Goal: Book appointment/travel/reservation

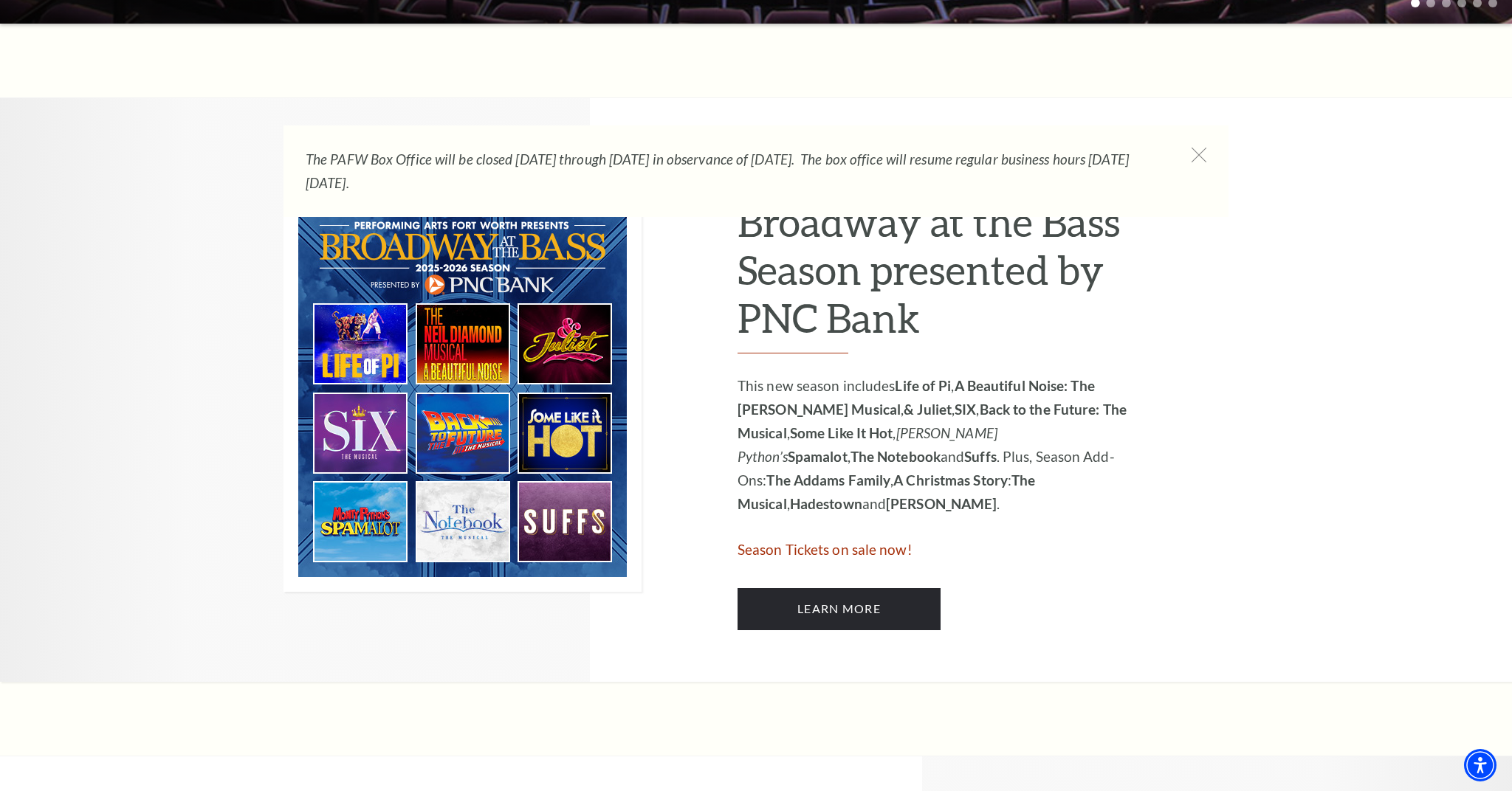
scroll to position [633, 0]
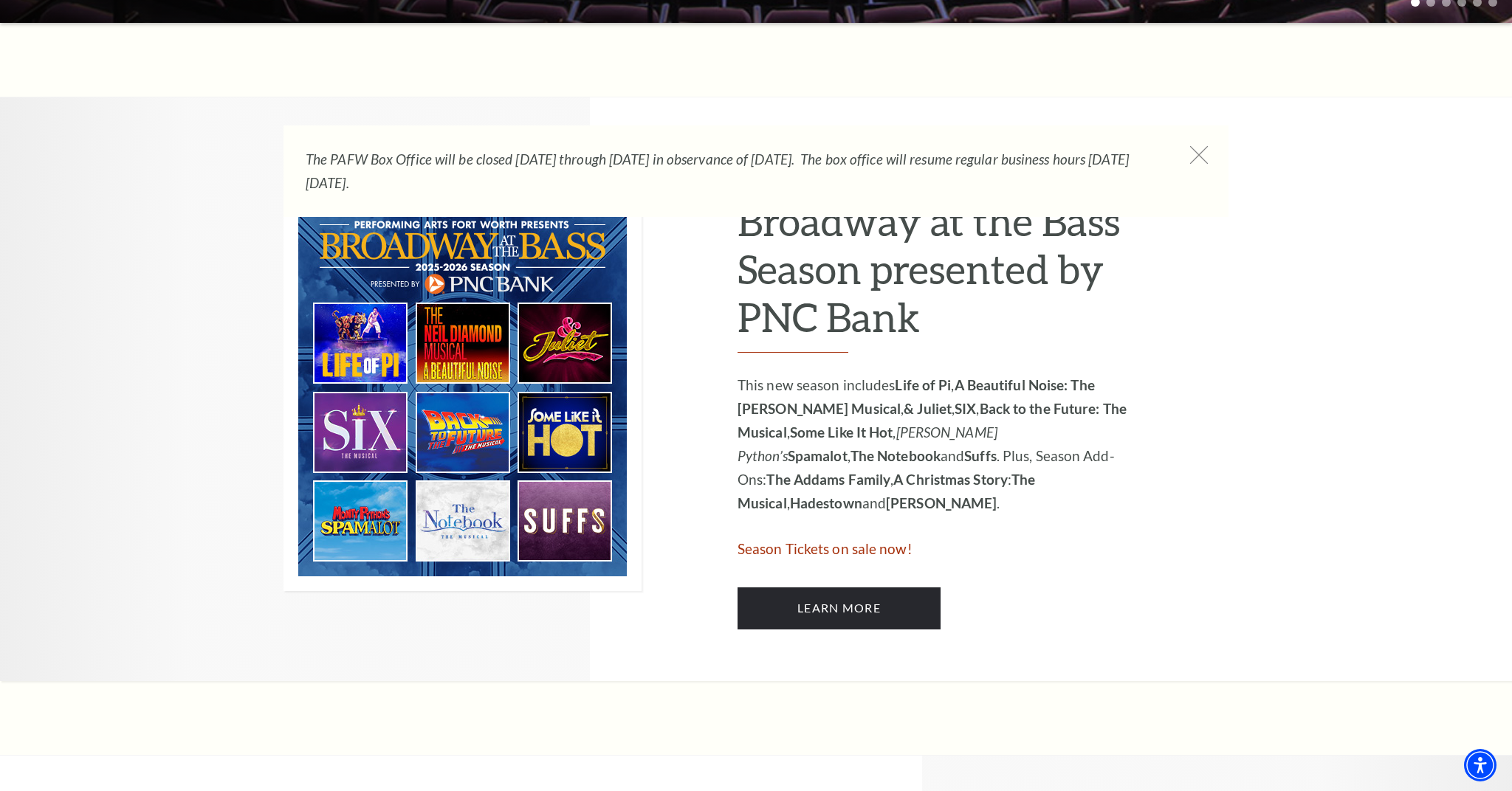
click at [1197, 156] on icon at bounding box center [1199, 154] width 18 height 18
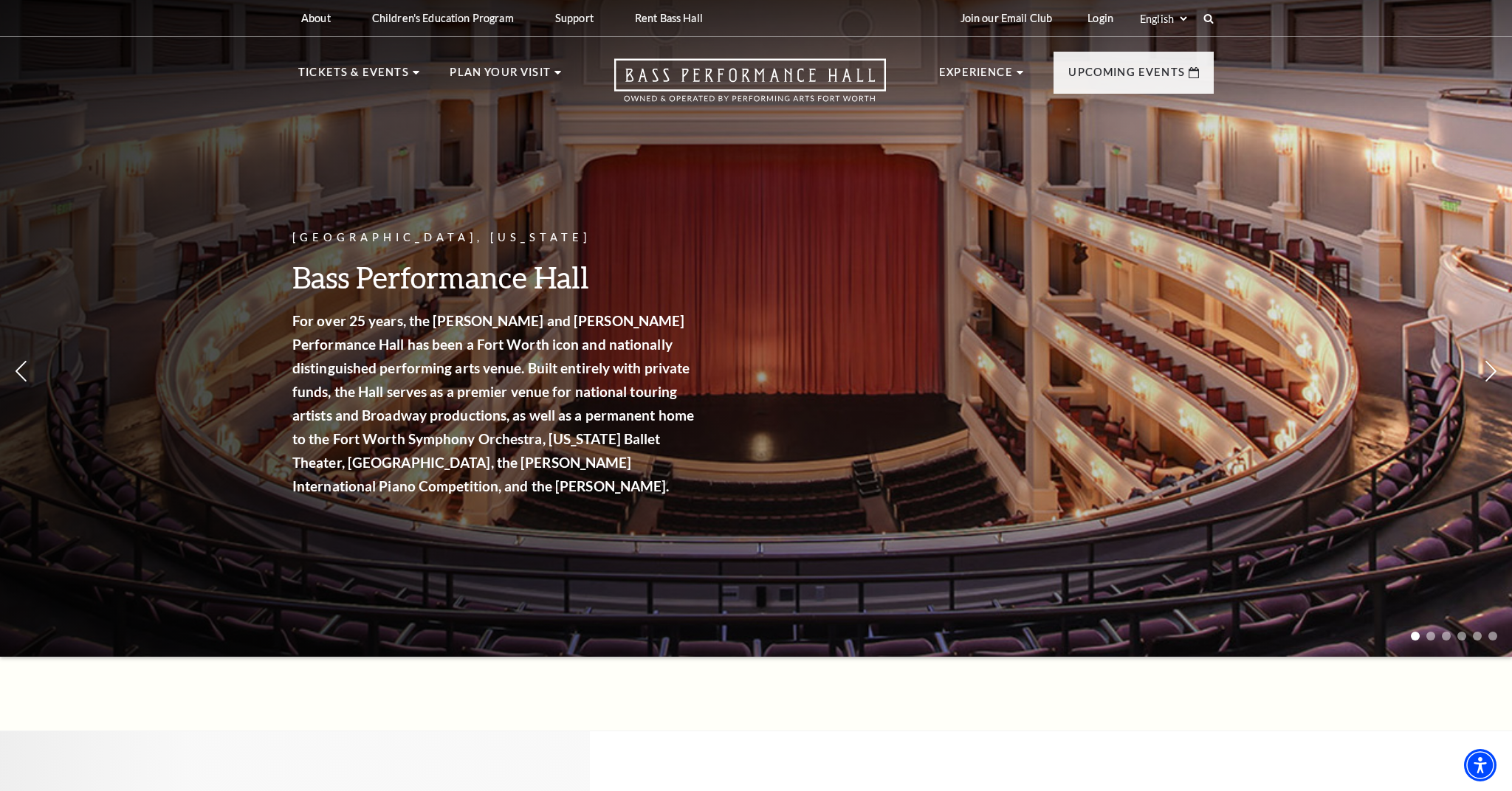
scroll to position [0, 0]
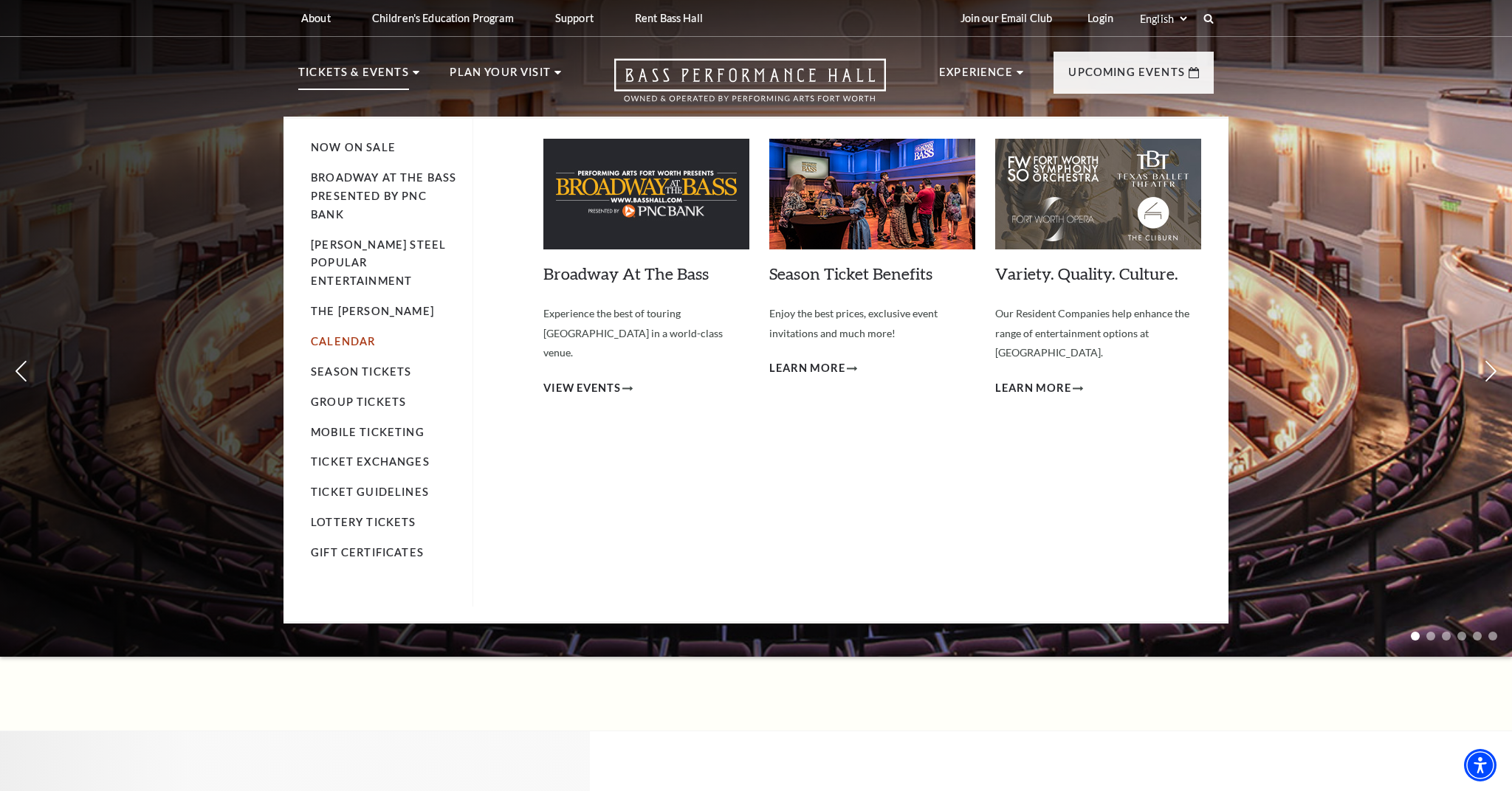
click at [367, 335] on link "Calendar" at bounding box center [342, 341] width 64 height 13
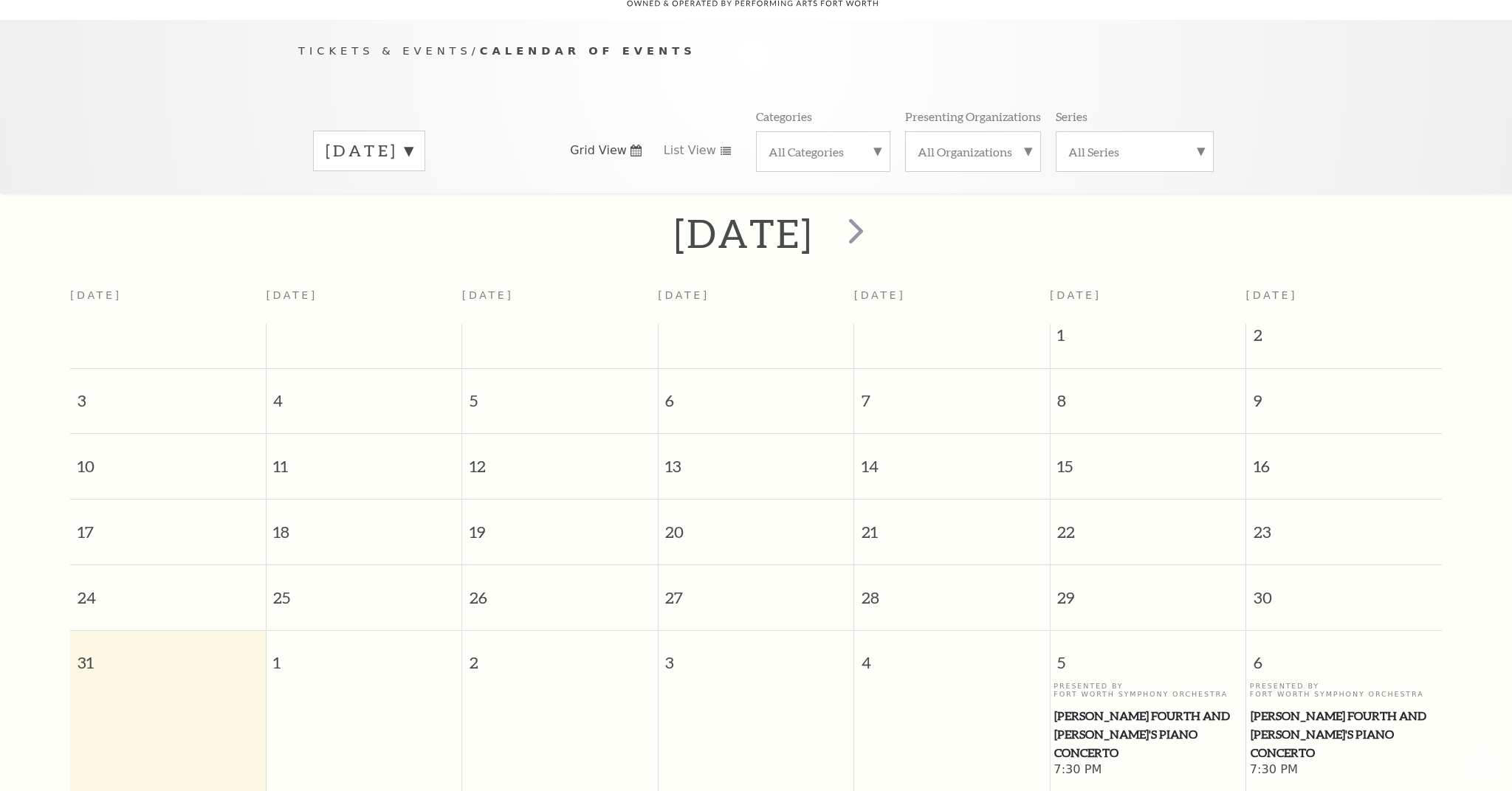
scroll to position [130, 0]
click at [877, 219] on span "next" at bounding box center [855, 229] width 42 height 42
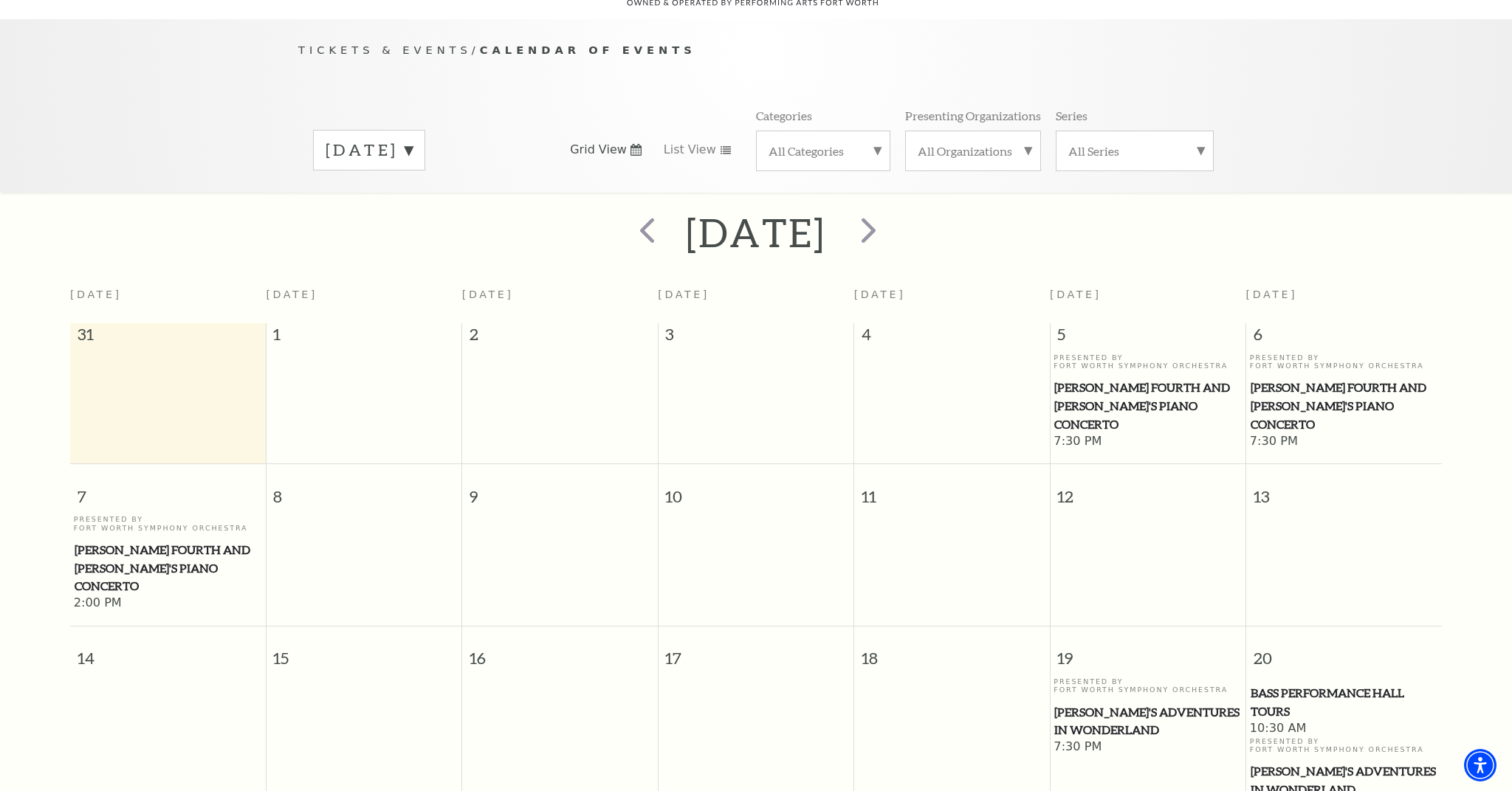
click at [470, 464] on span "9" at bounding box center [559, 489] width 195 height 51
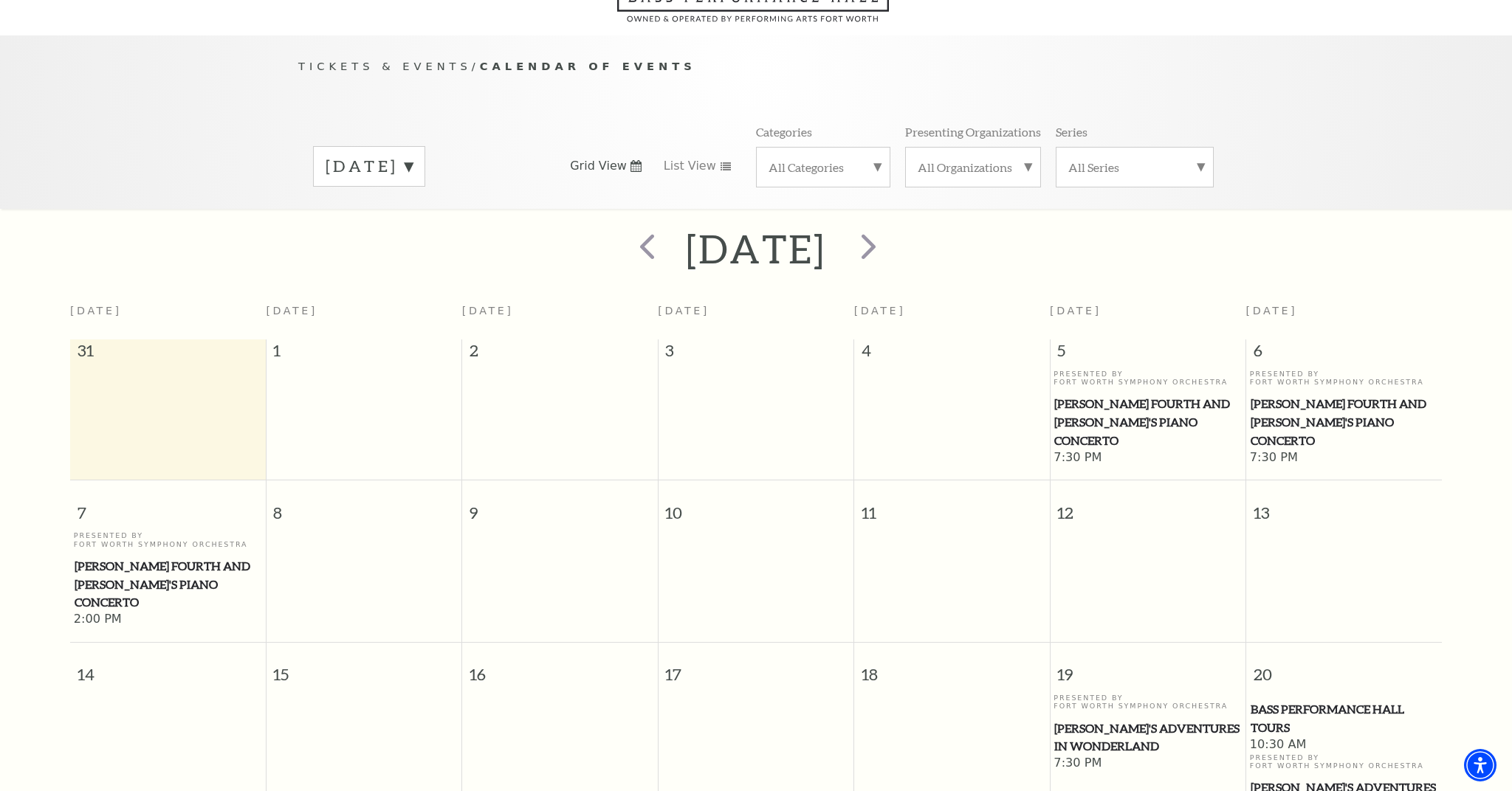
scroll to position [113, 0]
click at [548, 481] on span "9" at bounding box center [559, 507] width 195 height 51
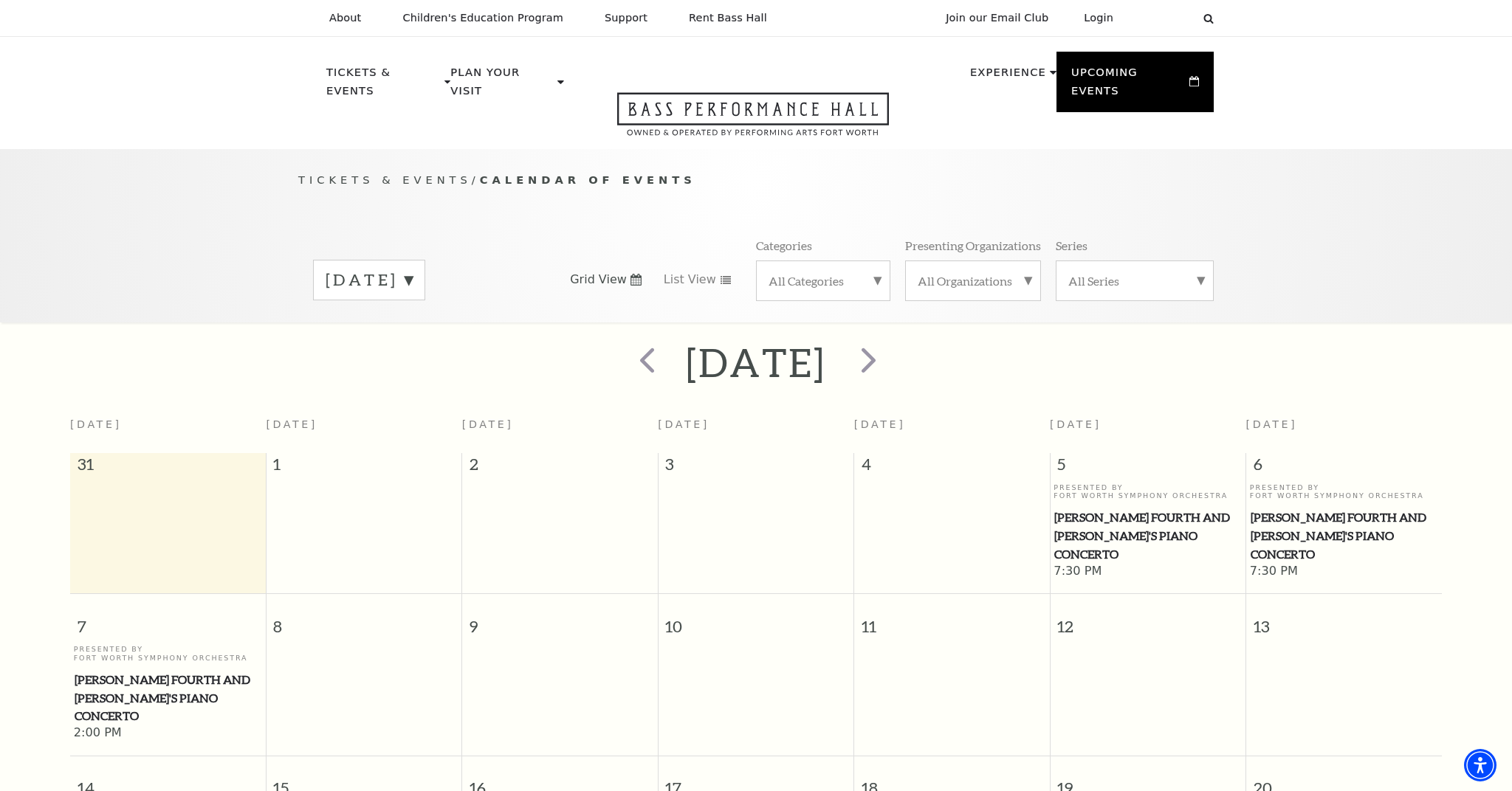
scroll to position [0, 0]
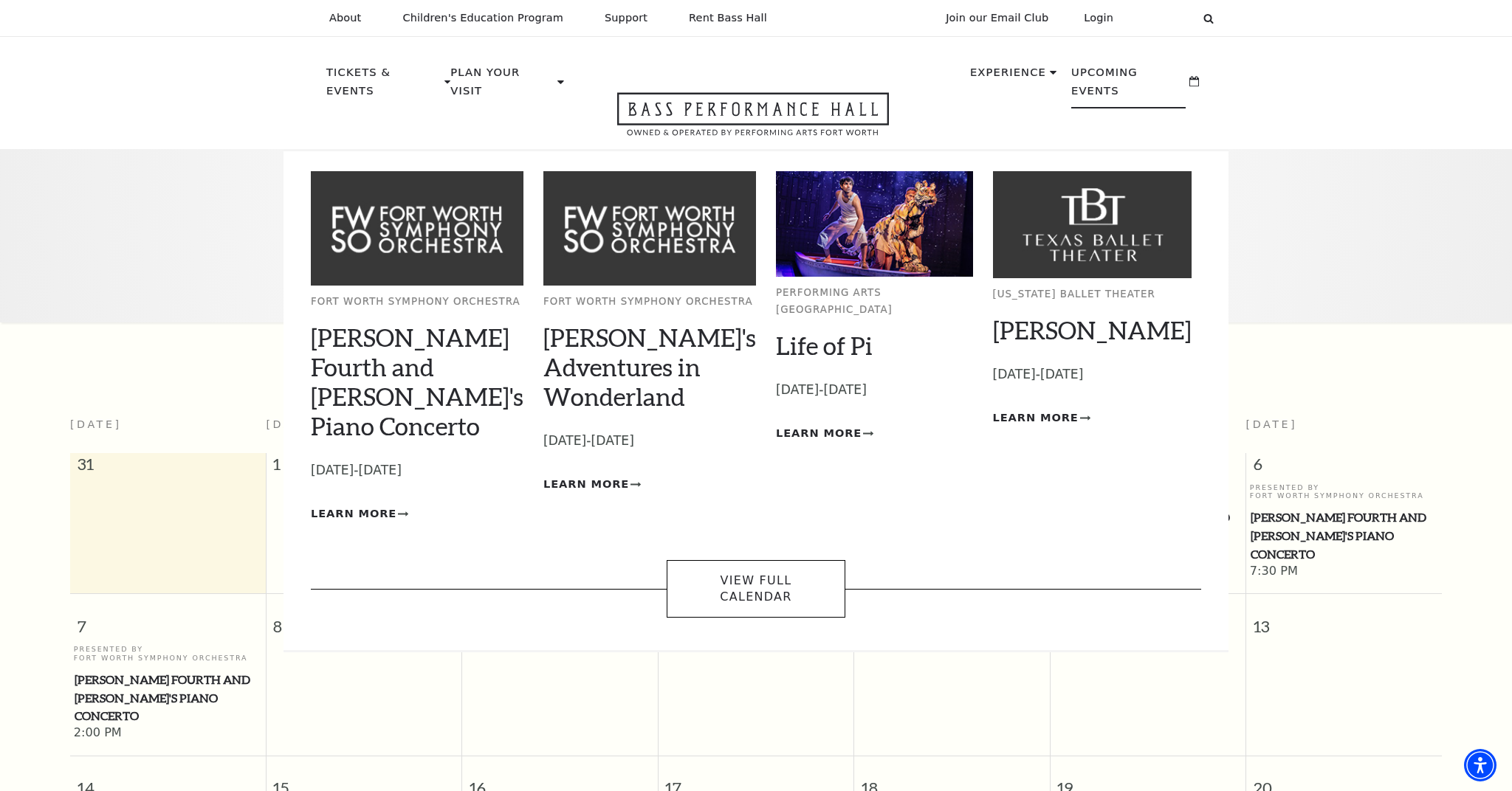
click at [1115, 76] on p "Upcoming Events" at bounding box center [1128, 86] width 114 height 45
click at [1119, 69] on p "Upcoming Events" at bounding box center [1128, 86] width 114 height 45
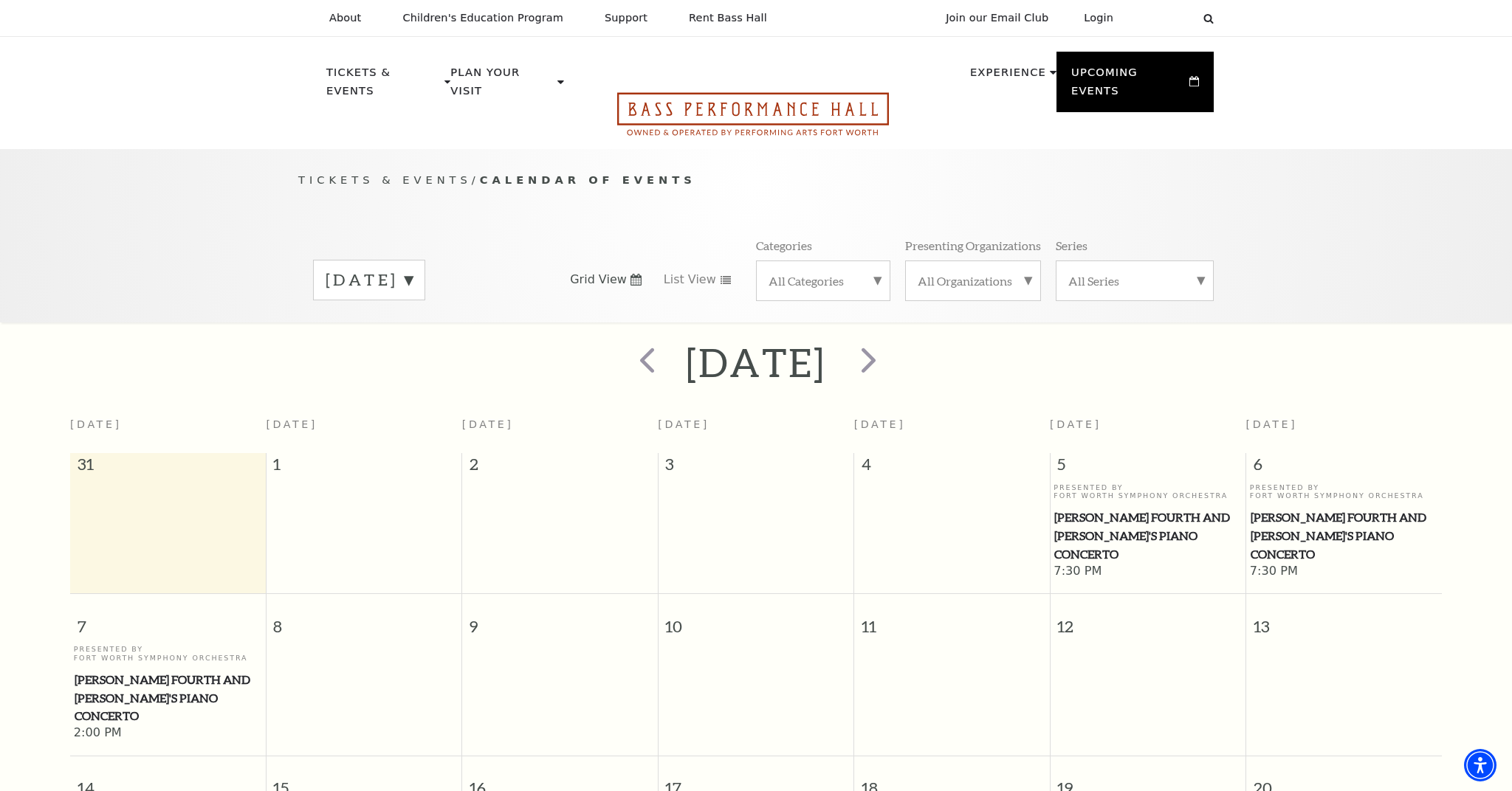
click at [711, 92] on icon "Open this option" at bounding box center [753, 113] width 272 height 43
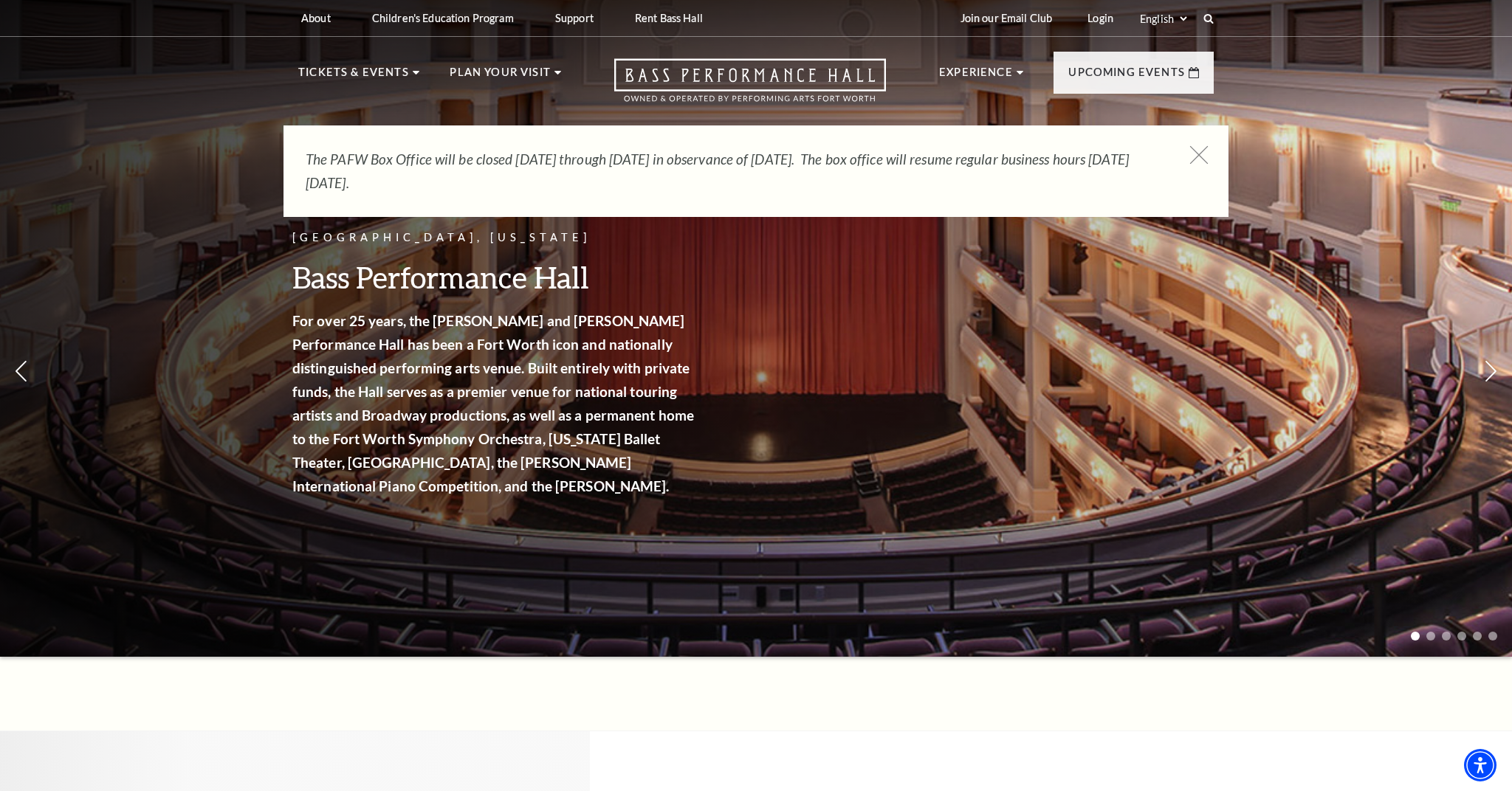
click at [1197, 157] on icon at bounding box center [1199, 154] width 18 height 18
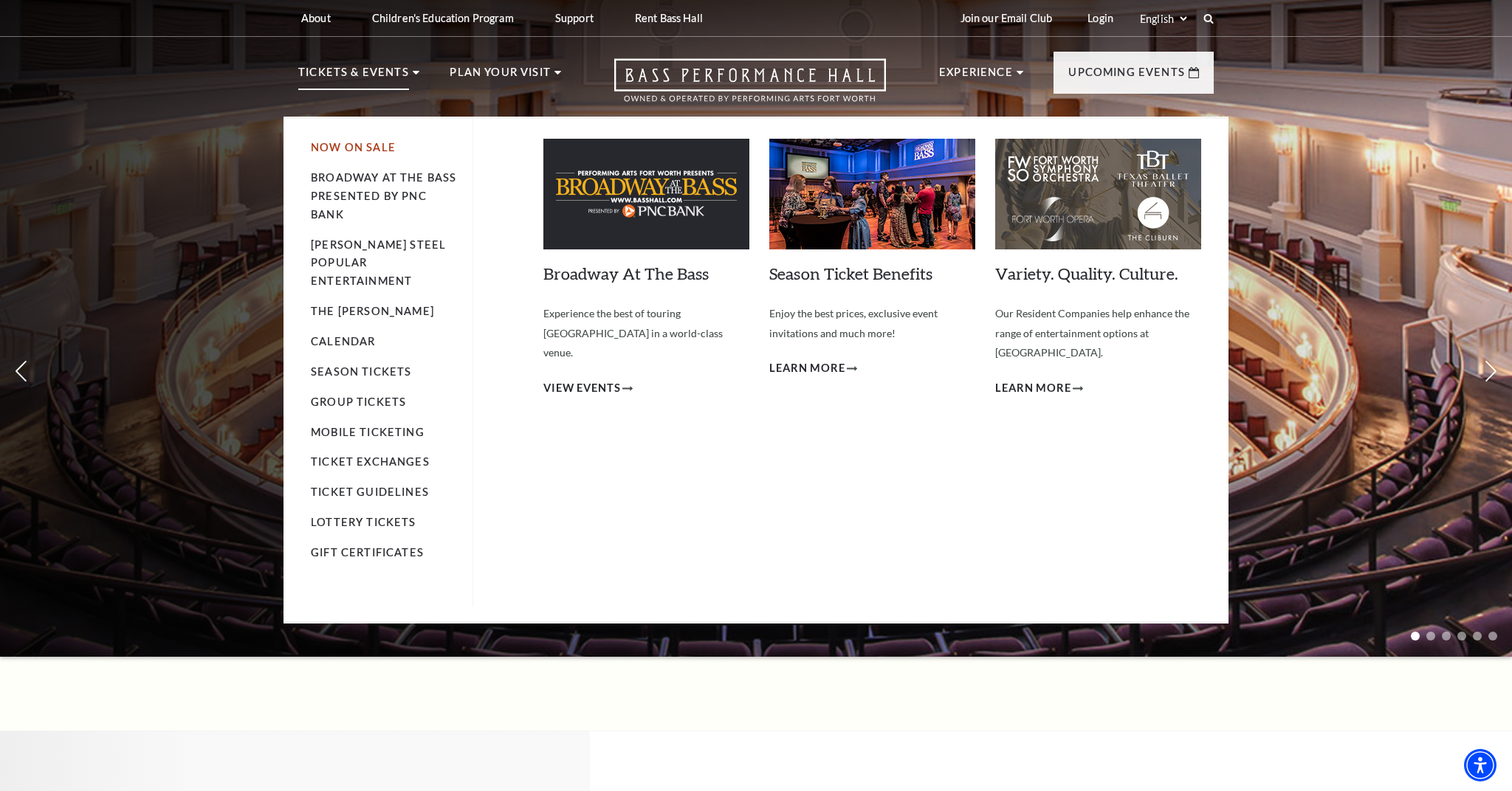
click at [375, 149] on link "Now On Sale" at bounding box center [353, 147] width 85 height 13
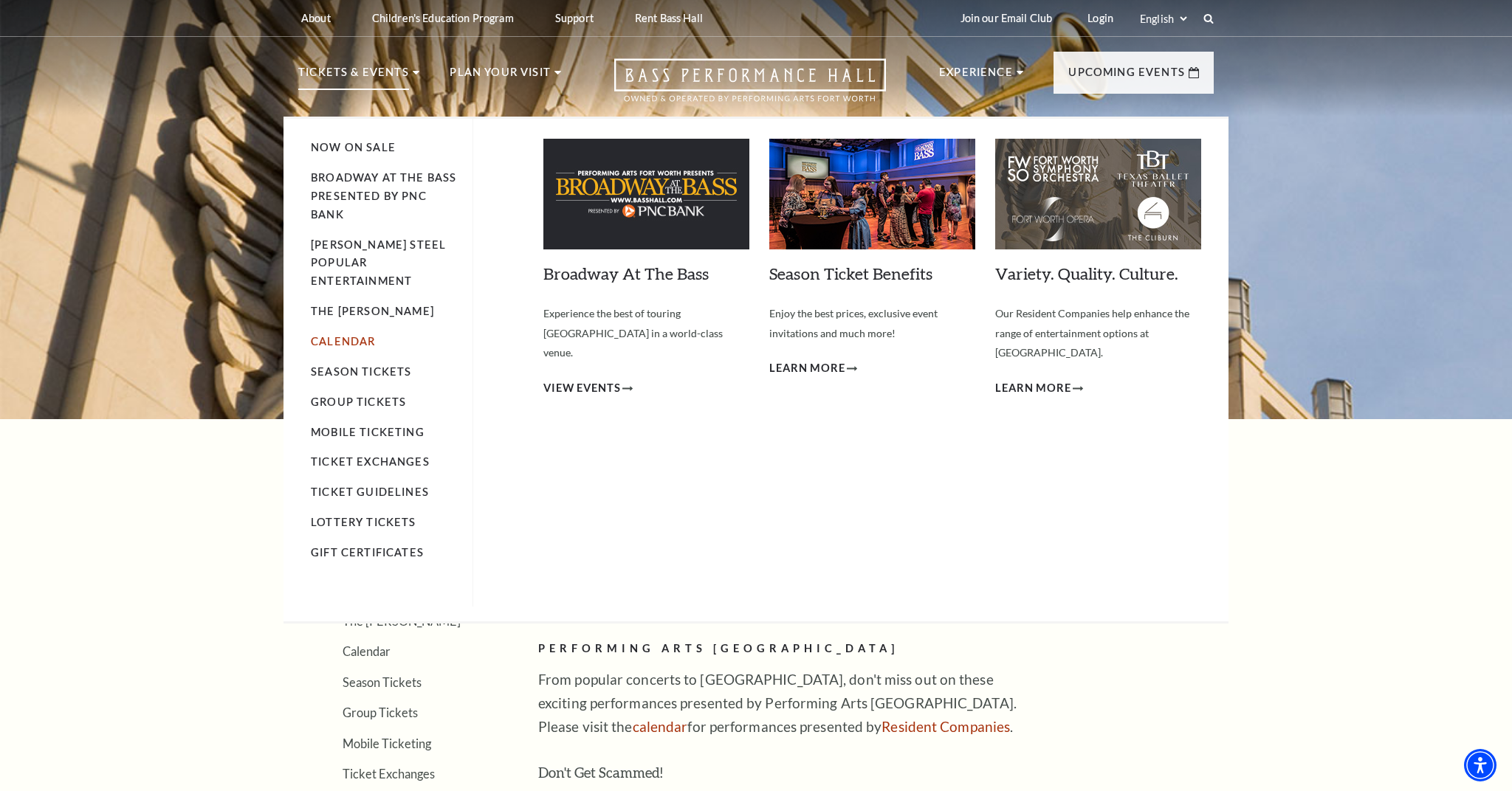
click at [359, 335] on link "Calendar" at bounding box center [342, 341] width 64 height 13
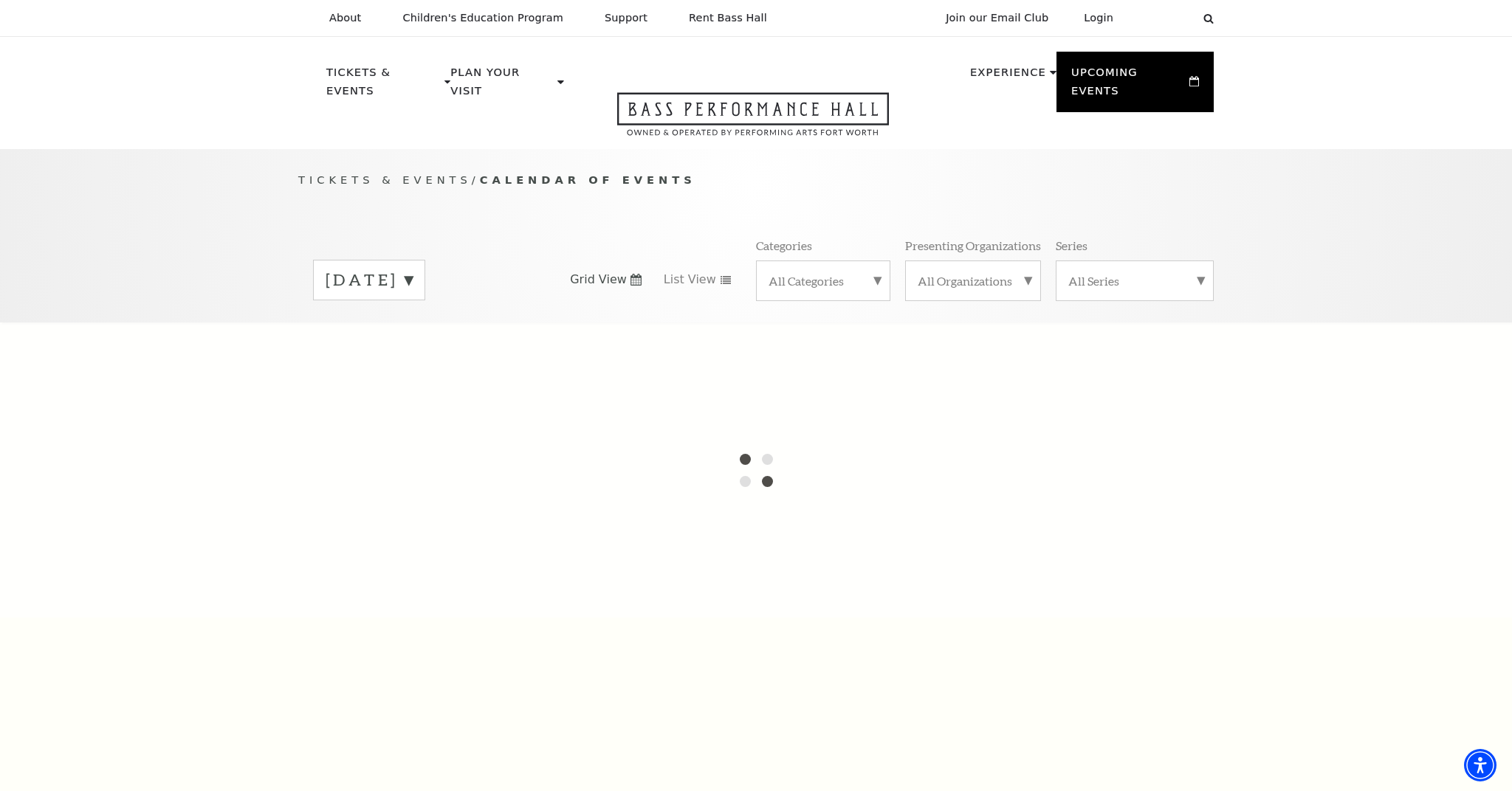
click at [413, 269] on label "[DATE]" at bounding box center [369, 280] width 88 height 23
click at [413, 295] on label "[DATE]" at bounding box center [369, 311] width 88 height 32
click at [706, 272] on span "List View" at bounding box center [690, 280] width 52 height 17
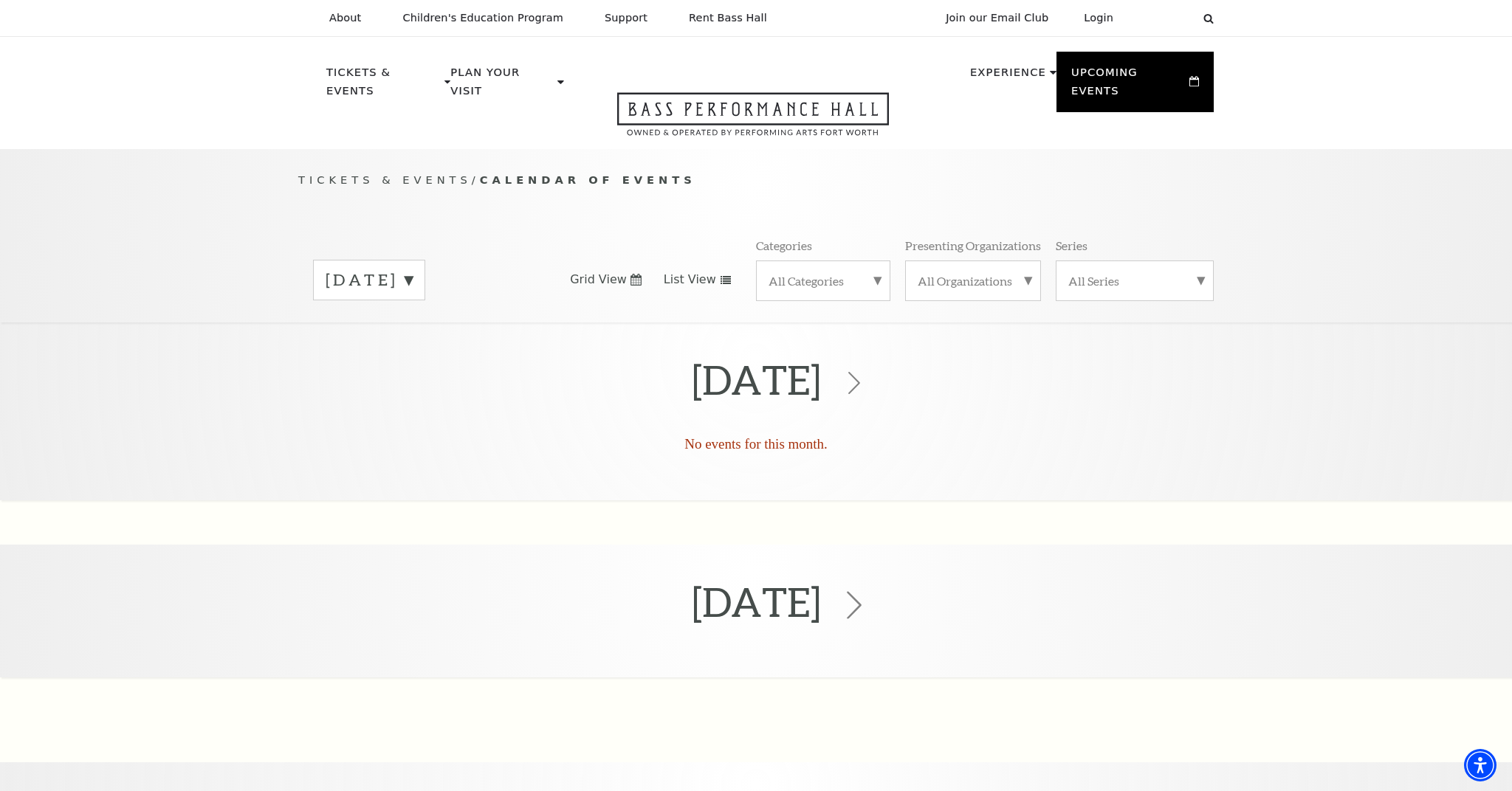
click at [868, 592] on icon at bounding box center [855, 606] width 28 height 28
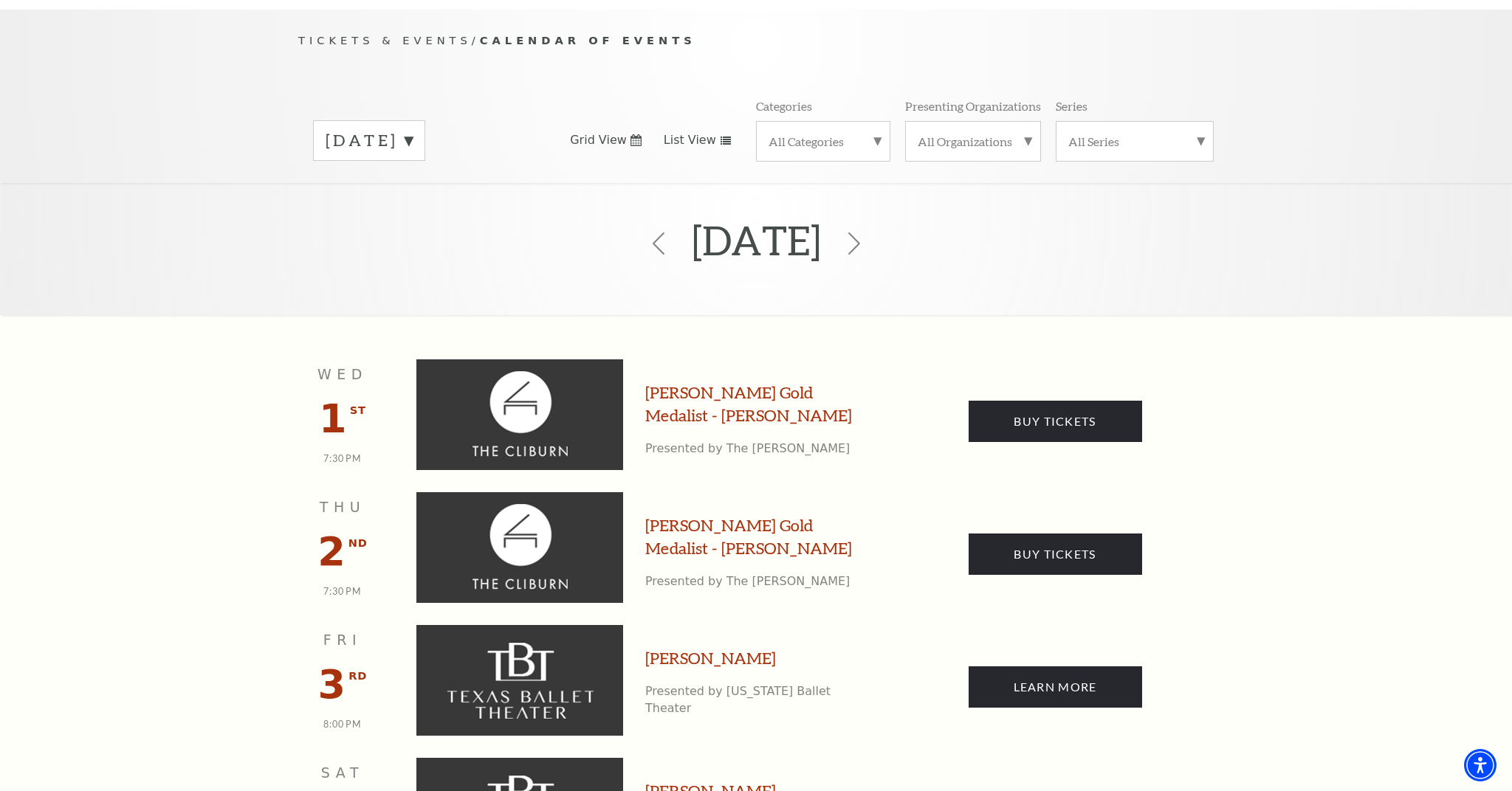
scroll to position [124, 0]
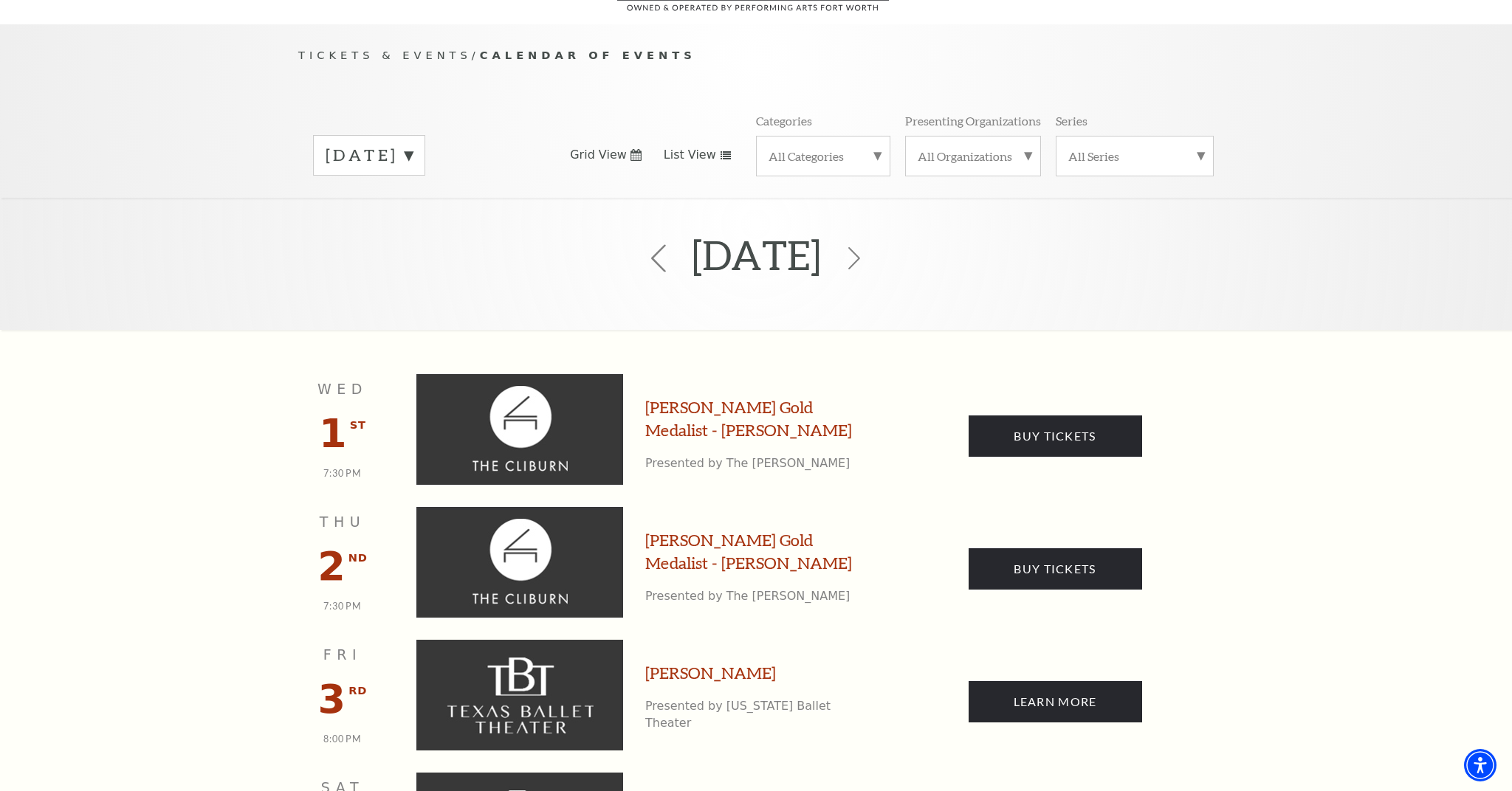
click at [645, 244] on icon at bounding box center [659, 258] width 28 height 28
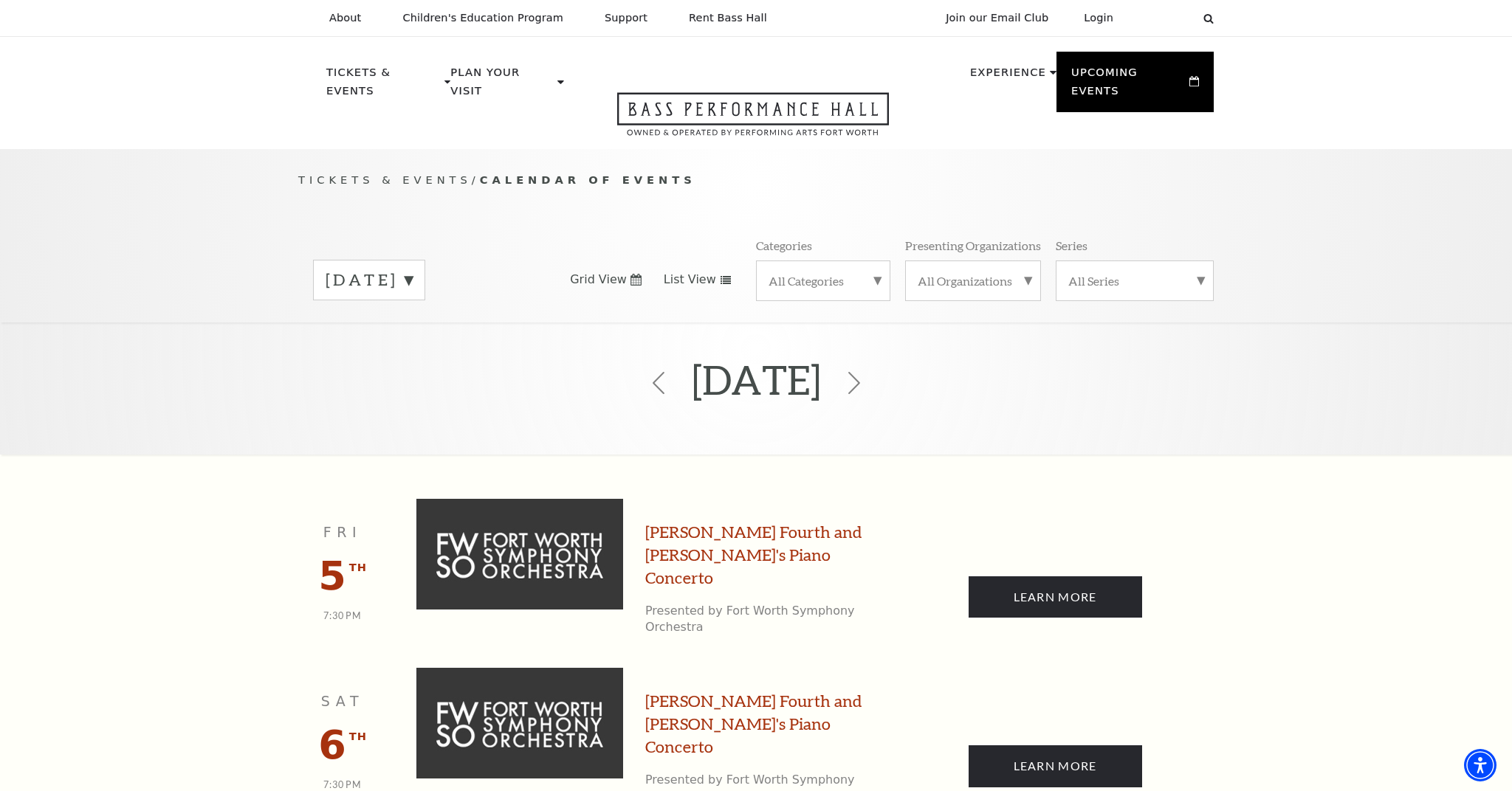
scroll to position [0, 0]
